Goal: Task Accomplishment & Management: Manage account settings

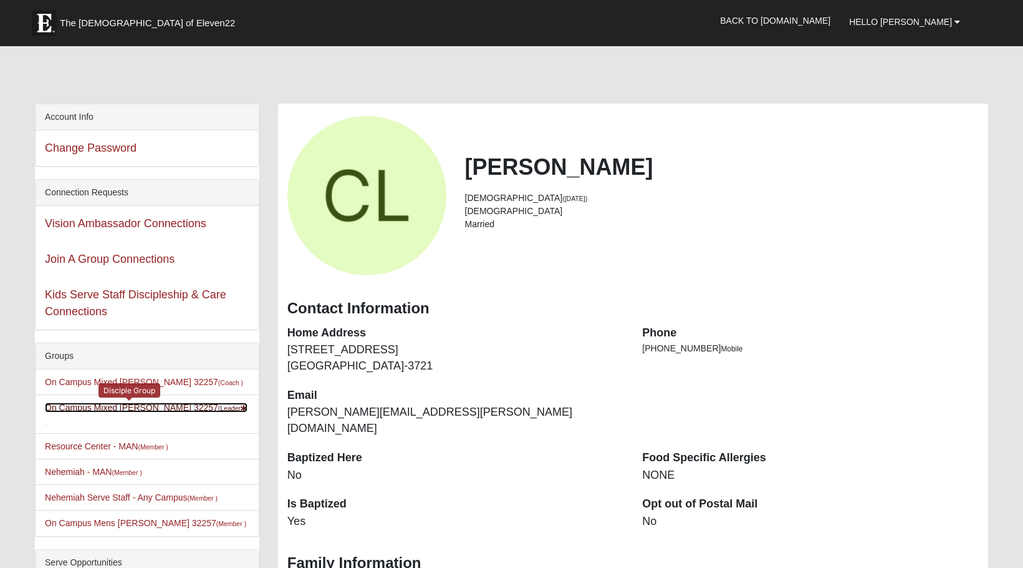
click at [112, 409] on link "On Campus Mixed [PERSON_NAME] 32257 (Leader )" at bounding box center [146, 413] width 203 height 23
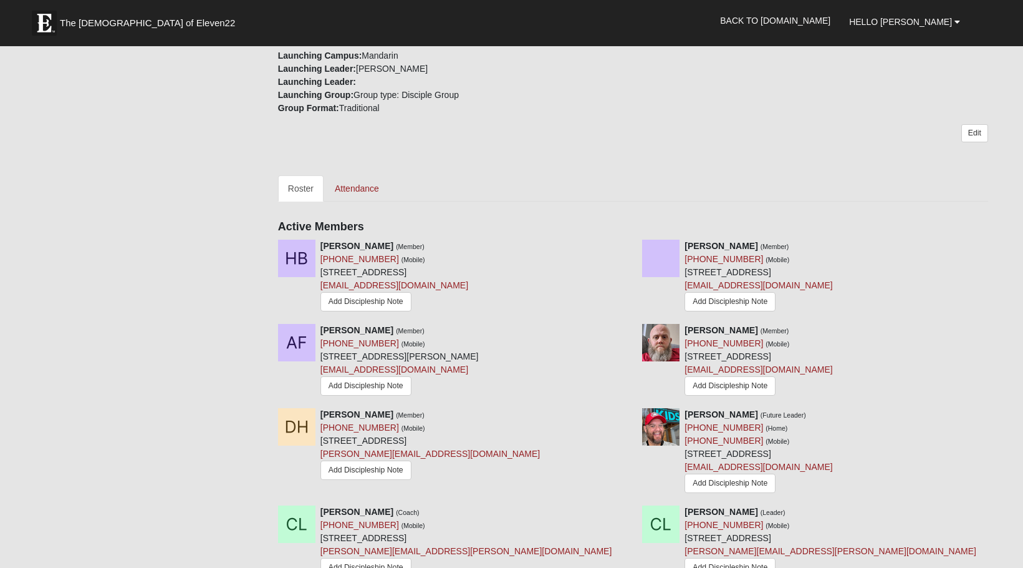
scroll to position [437, 0]
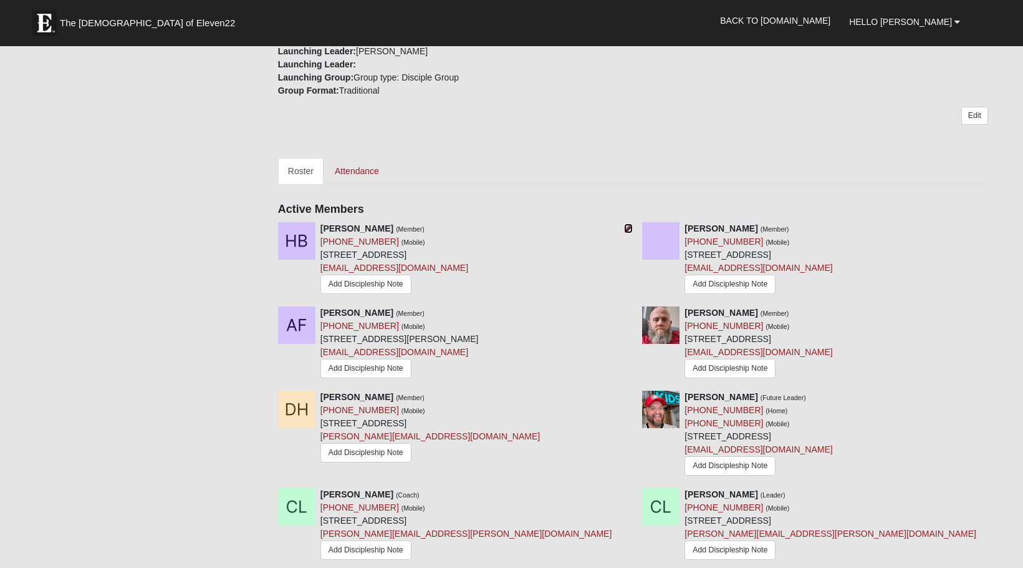
click at [629, 227] on icon at bounding box center [628, 228] width 9 height 9
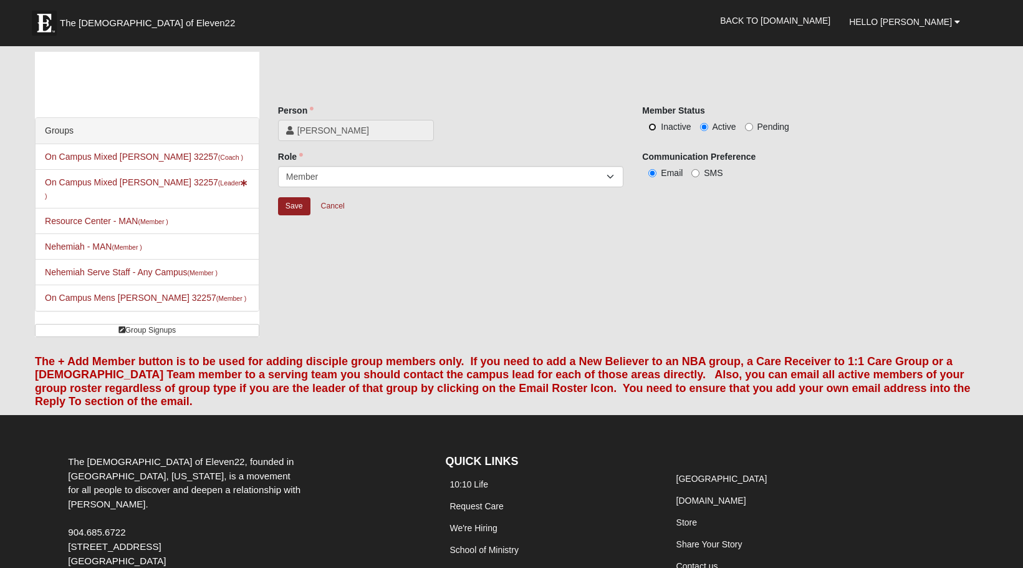
click at [654, 126] on input "Inactive" at bounding box center [653, 127] width 8 height 8
radio input "true"
click at [292, 205] on input "Save" at bounding box center [294, 206] width 32 height 18
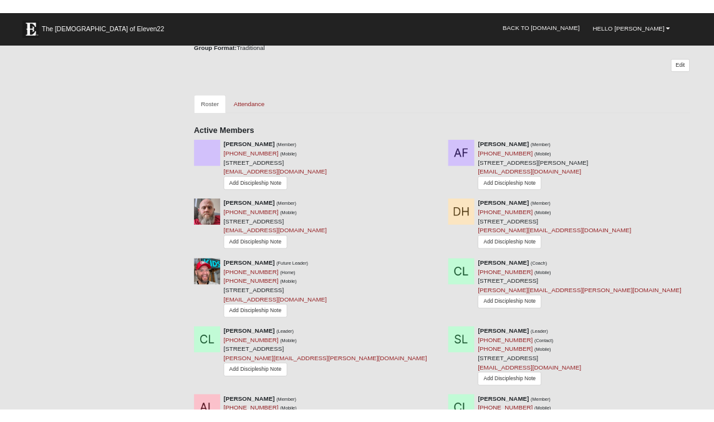
scroll to position [499, 0]
